Goal: Task Accomplishment & Management: Manage account settings

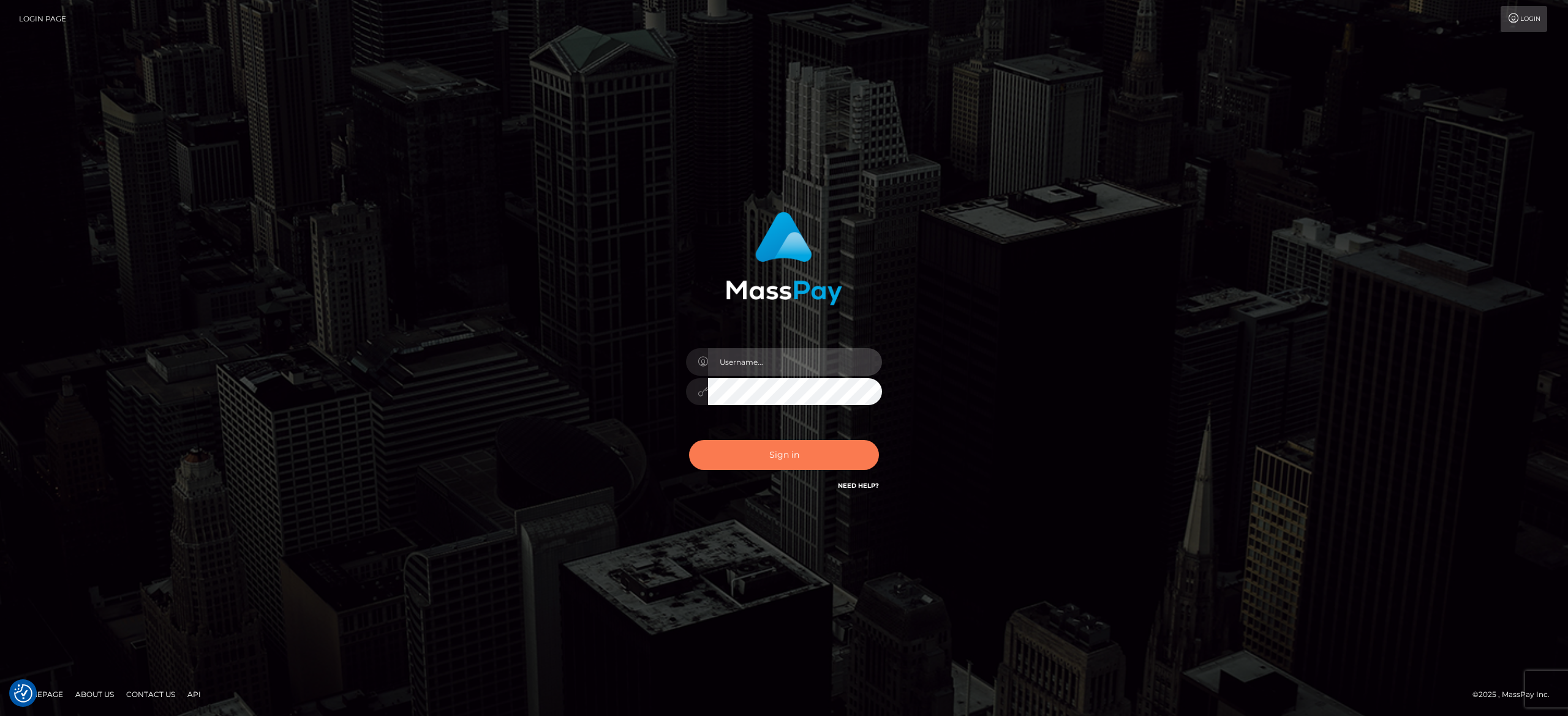
type input "[PERSON_NAME].[PERSON_NAME]"
click at [774, 460] on button "Sign in" at bounding box center [784, 455] width 190 height 30
type input "[PERSON_NAME].[PERSON_NAME]"
click at [800, 450] on button "Sign in" at bounding box center [784, 455] width 190 height 30
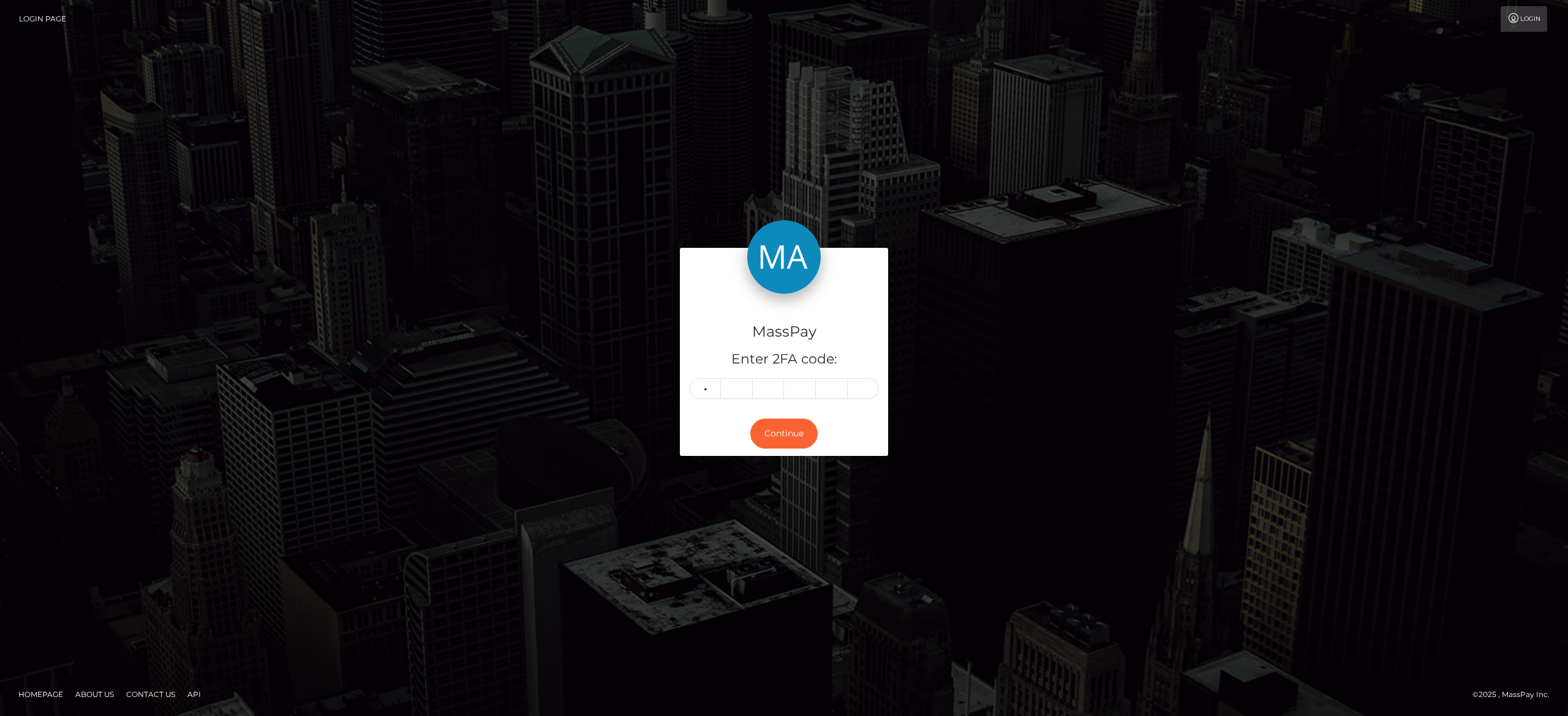
type input "9"
type input "0"
type input "7"
type input "9"
type input "7"
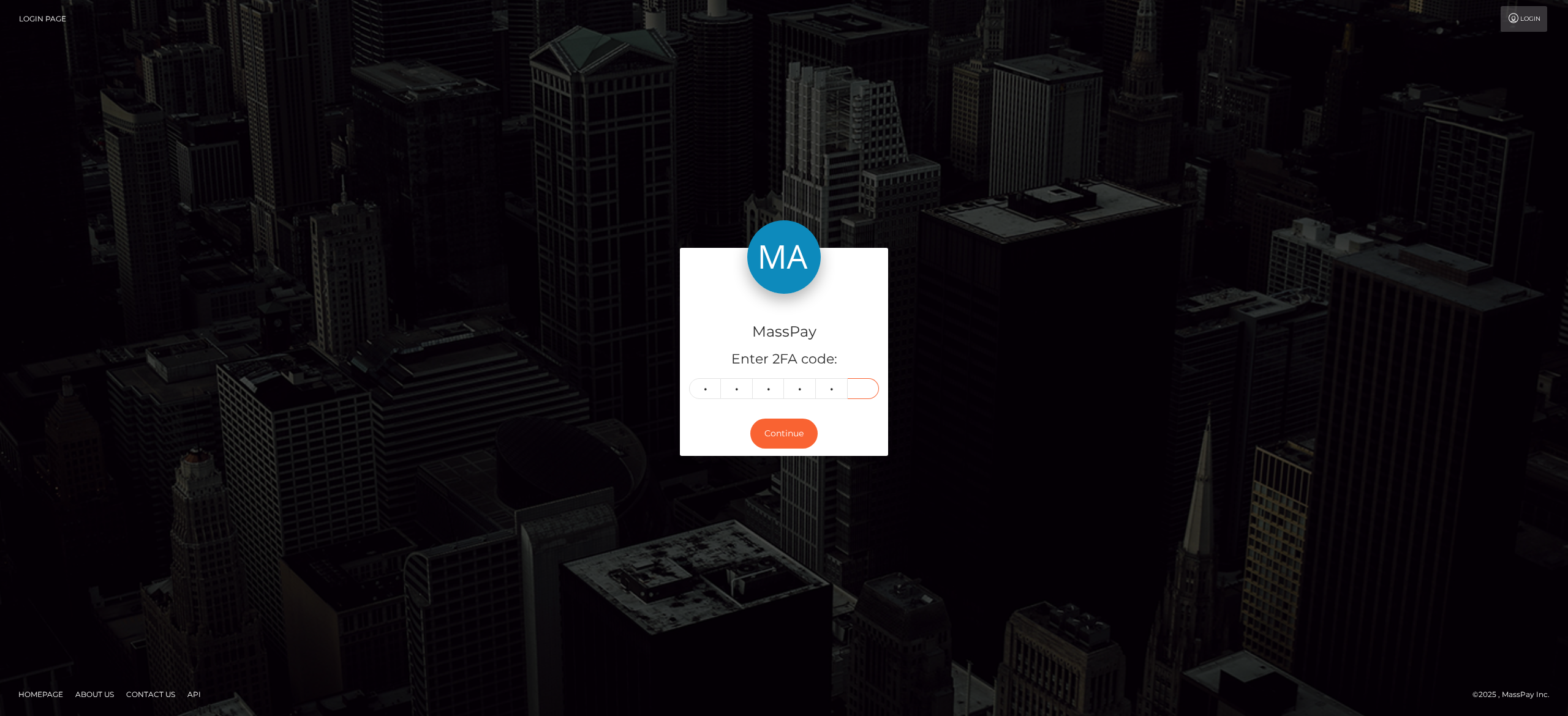
type input "0"
